Goal: Complete application form: Complete application form

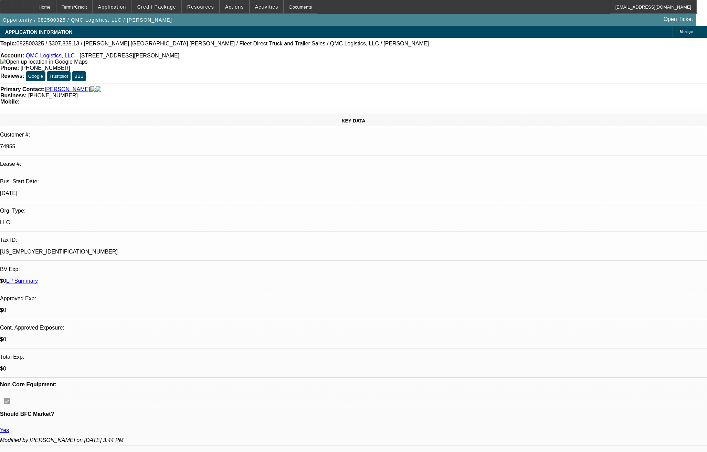
select select "0"
select select "2"
select select "0"
select select "6"
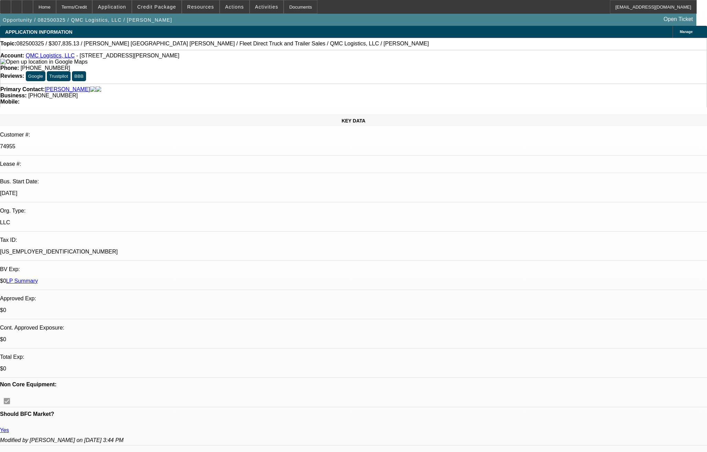
select select "0"
select select "2"
select select "0"
select select "6"
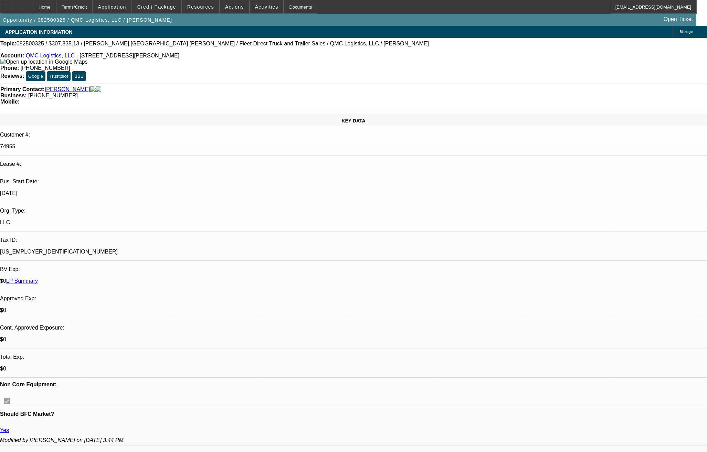
select select "0"
select select "2"
select select "0"
select select "6"
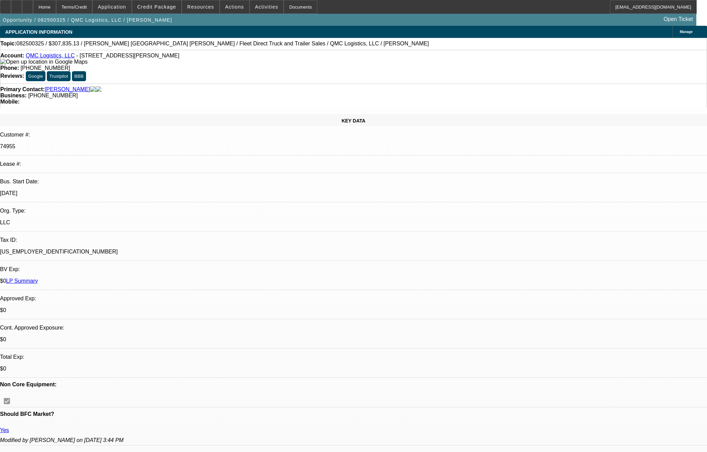
select select "0"
select select "2"
select select "0"
select select "6"
